Goal: Task Accomplishment & Management: Manage account settings

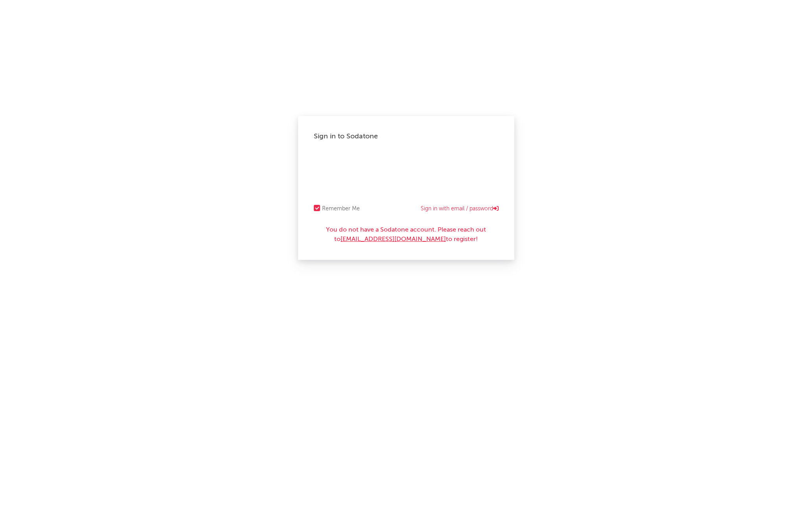
click at [451, 210] on link "Sign in with email / password" at bounding box center [460, 208] width 78 height 9
click at [0, 0] on com-1password-button at bounding box center [0, 0] width 0 height 0
